Goal: Information Seeking & Learning: Learn about a topic

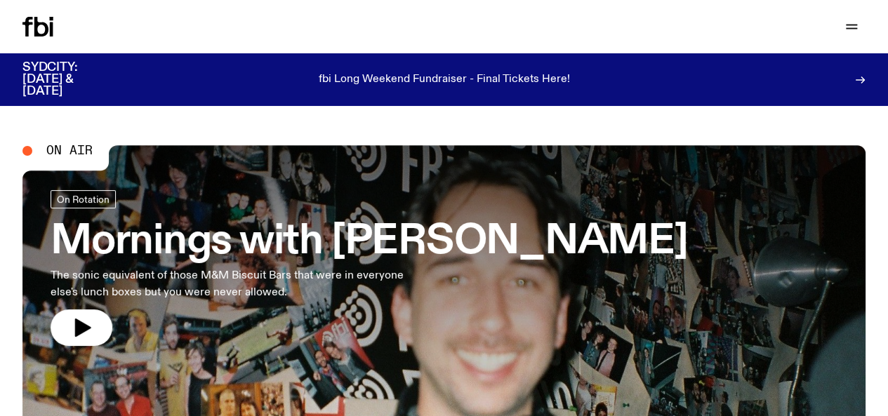
click at [0, 0] on link "Schedule" at bounding box center [0, 0] width 0 height 0
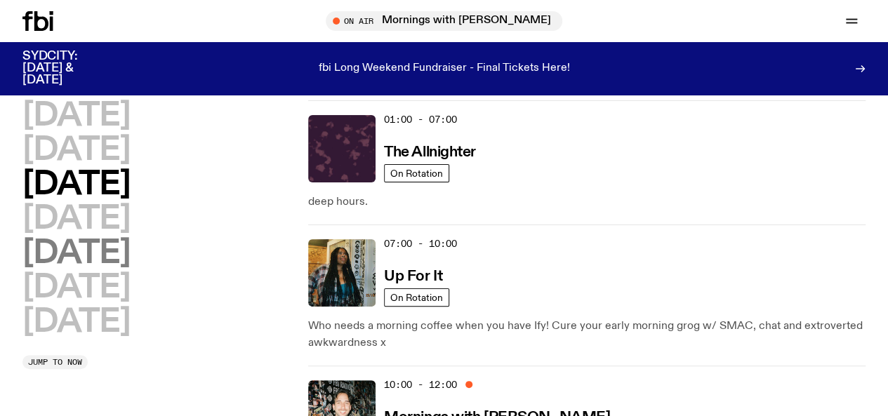
click at [94, 269] on h2 "Friday" at bounding box center [75, 254] width 107 height 32
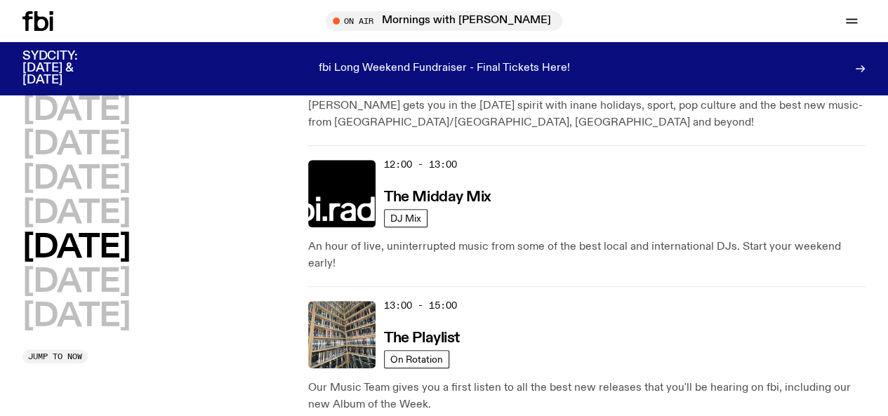
scroll to position [425, 0]
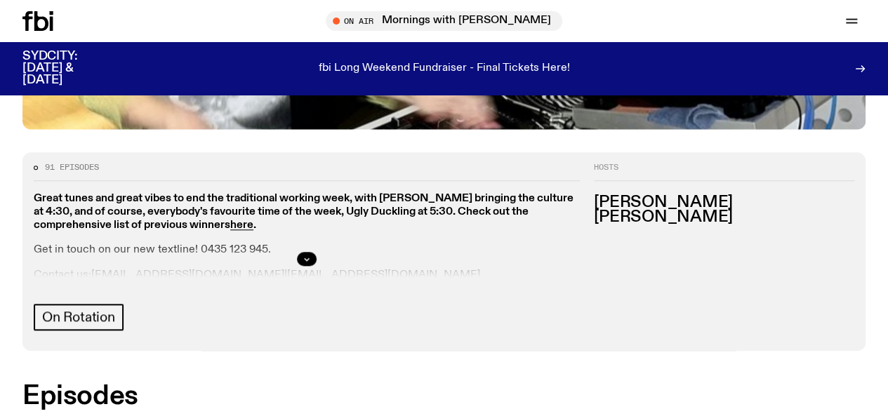
scroll to position [602, 0]
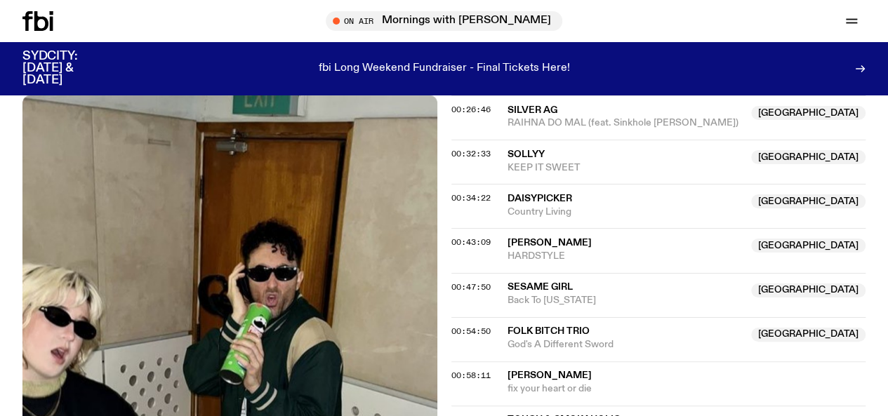
scroll to position [742, 0]
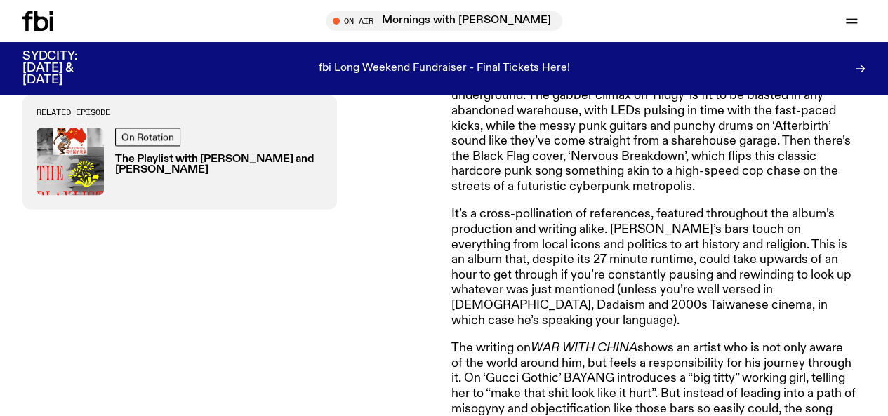
scroll to position [975, 0]
click at [657, 171] on article "WAR WITH CHINA might be the most “Australian” album of the year. Which is funny…" at bounding box center [653, 273] width 404 height 1321
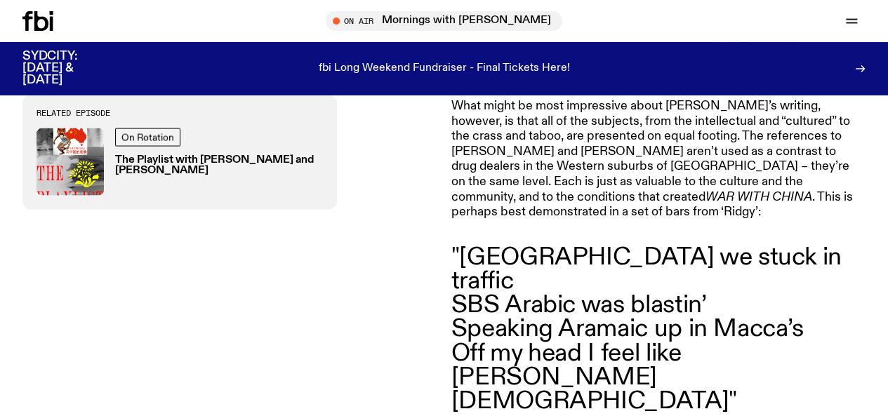
scroll to position [1352, 0]
click at [686, 288] on blockquote ""[GEOGRAPHIC_DATA] we stuck in traffic SBS Arabic was blastin’ Speaking Aramaic…" at bounding box center [653, 329] width 404 height 168
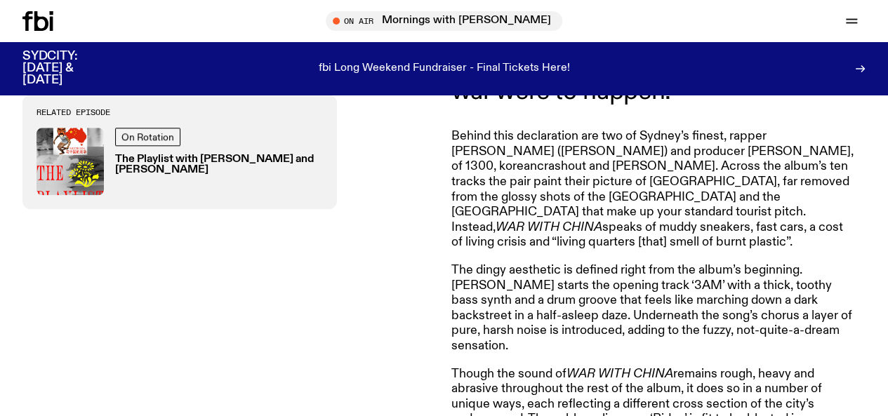
scroll to position [658, 0]
